Goal: Information Seeking & Learning: Learn about a topic

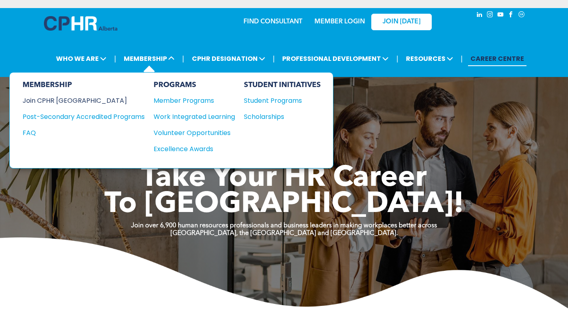
click at [69, 102] on div "Join CPHR [GEOGRAPHIC_DATA]" at bounding box center [78, 101] width 110 height 10
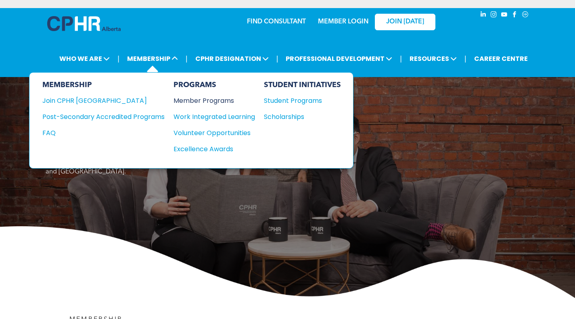
click at [204, 100] on div "Member Programs" at bounding box center [209, 101] width 73 height 10
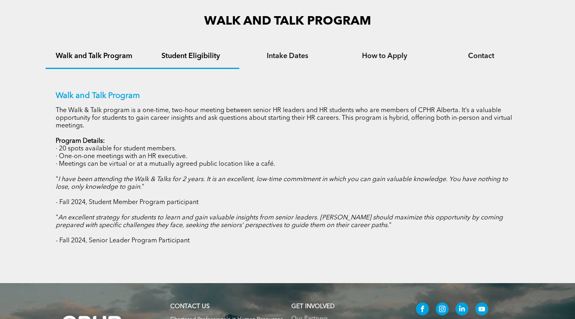
scroll to position [524, 0]
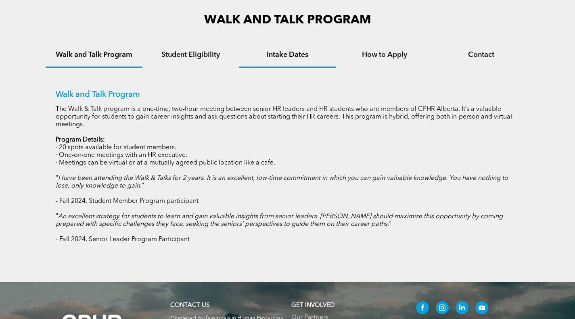
click at [270, 61] on div "Intake Dates" at bounding box center [287, 55] width 97 height 25
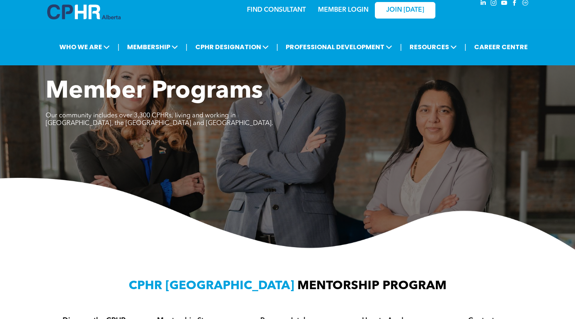
scroll to position [0, 0]
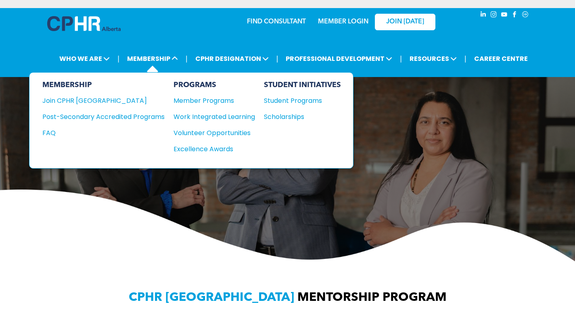
click at [283, 122] on div "STUDENT INITIATIVES Student Programs Scholarships" at bounding box center [302, 120] width 77 height 79
click at [284, 117] on div "Scholarships" at bounding box center [298, 117] width 69 height 10
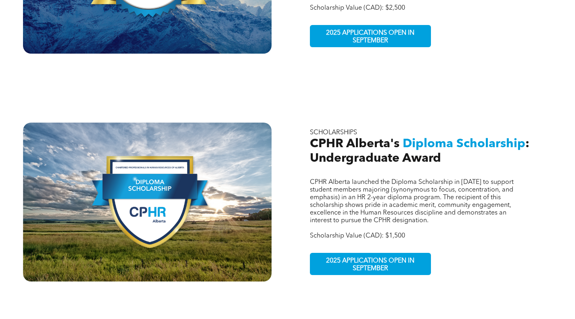
scroll to position [323, 0]
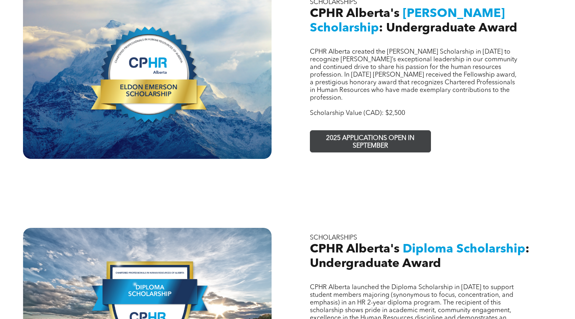
click at [335, 131] on span "2025 APPLICATIONS OPEN IN SEPTEMBER" at bounding box center [370, 142] width 118 height 23
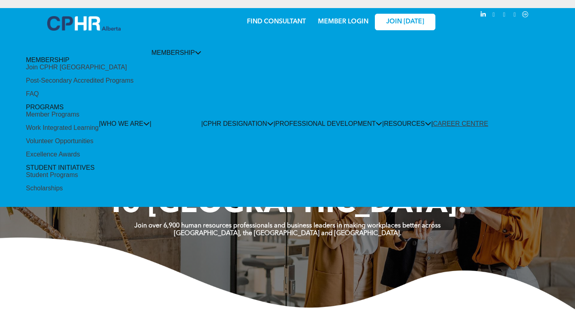
click at [78, 171] on div "Student Programs" at bounding box center [52, 174] width 52 height 7
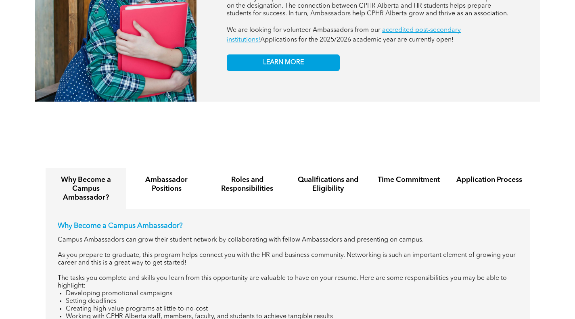
scroll to position [807, 0]
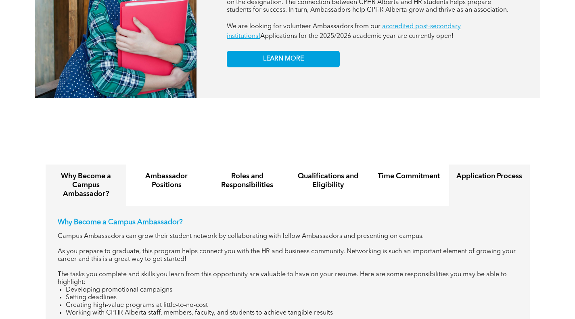
click at [468, 176] on div "Application Process" at bounding box center [489, 185] width 81 height 41
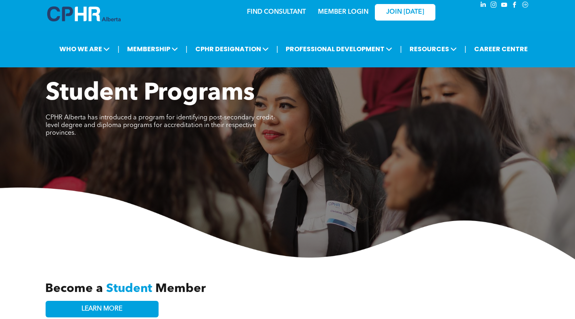
scroll to position [0, 0]
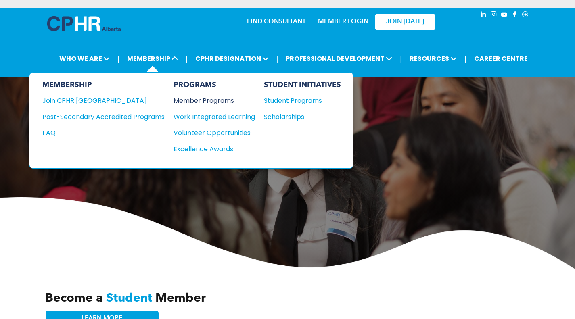
click at [208, 100] on div "Member Programs" at bounding box center [209, 101] width 73 height 10
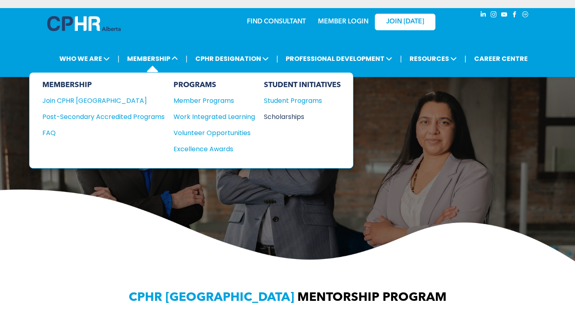
click at [292, 116] on div "Scholarships" at bounding box center [298, 117] width 69 height 10
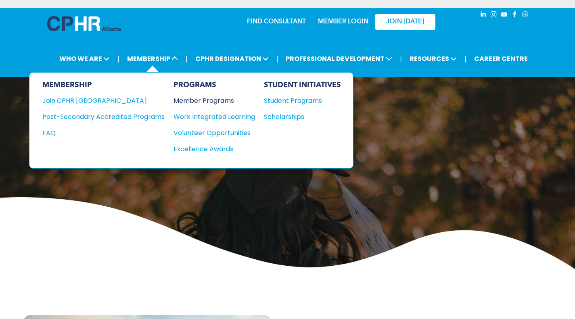
click at [197, 96] on div "Member Programs" at bounding box center [209, 101] width 73 height 10
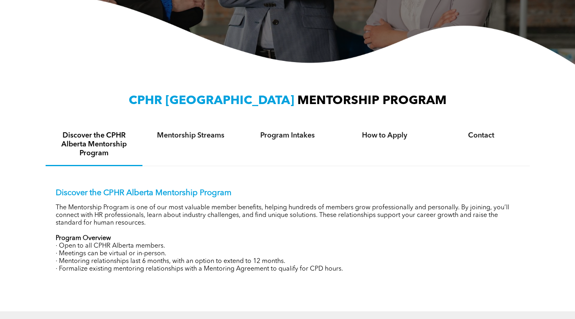
scroll to position [156, 0]
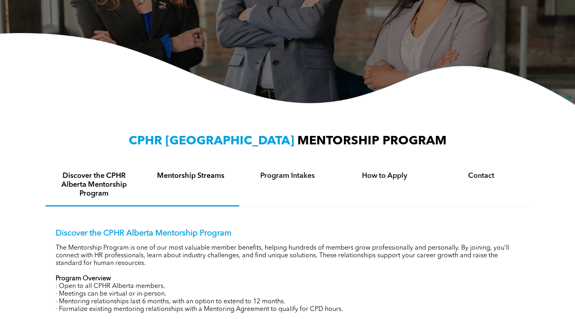
click at [204, 177] on h4 "Mentorship Streams" at bounding box center [191, 175] width 82 height 9
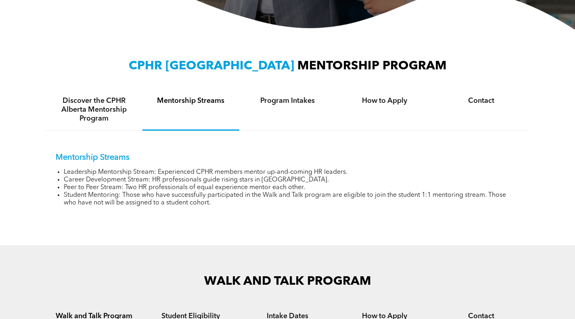
scroll to position [278, 0]
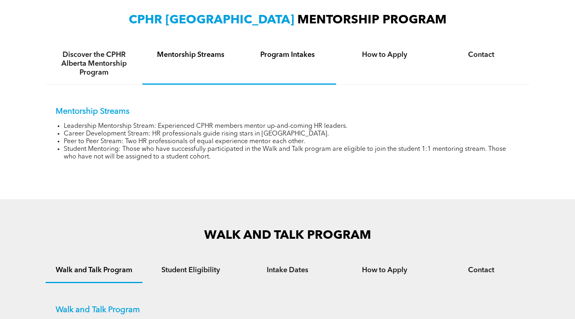
click at [303, 46] on div "Program Intakes" at bounding box center [287, 64] width 97 height 42
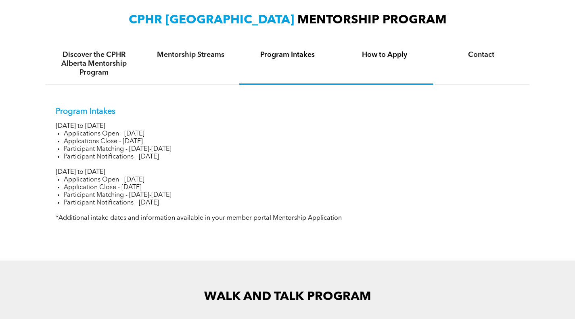
click at [378, 51] on h4 "How to Apply" at bounding box center [384, 54] width 82 height 9
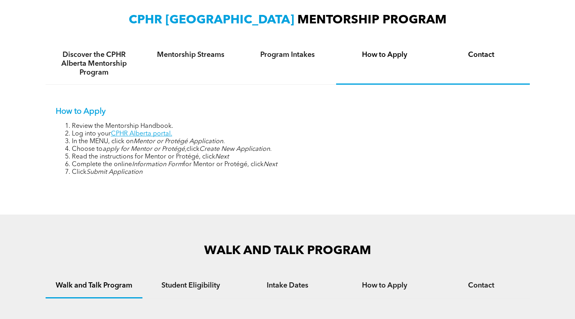
click at [472, 49] on div "Contact" at bounding box center [481, 64] width 97 height 42
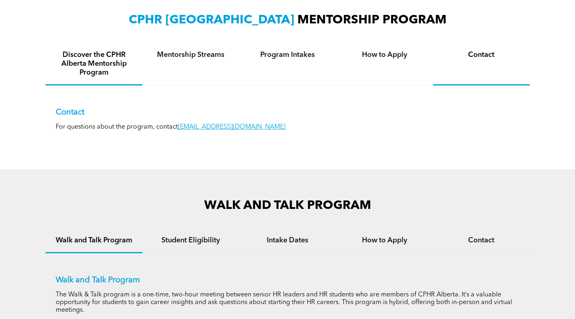
click at [100, 52] on h4 "Discover the CPHR Alberta Mentorship Program" at bounding box center [94, 63] width 82 height 27
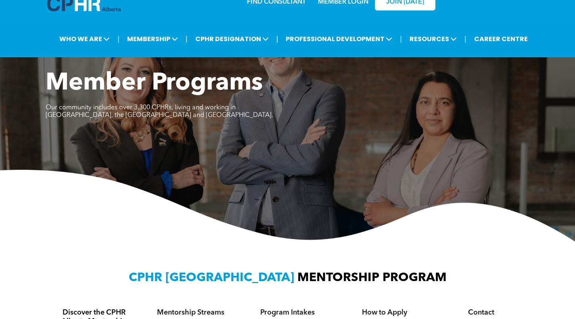
scroll to position [0, 0]
